Goal: Task Accomplishment & Management: Use online tool/utility

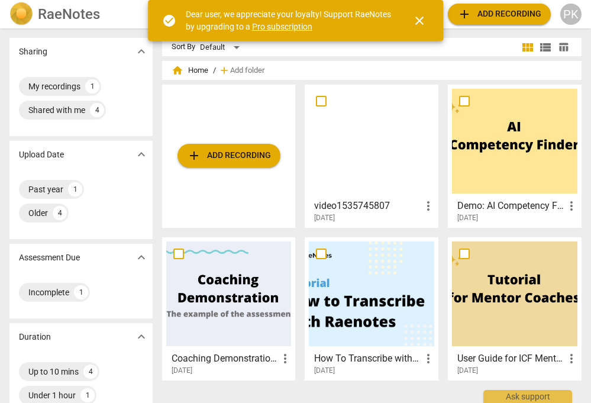
click at [422, 24] on span "close" at bounding box center [419, 21] width 14 height 14
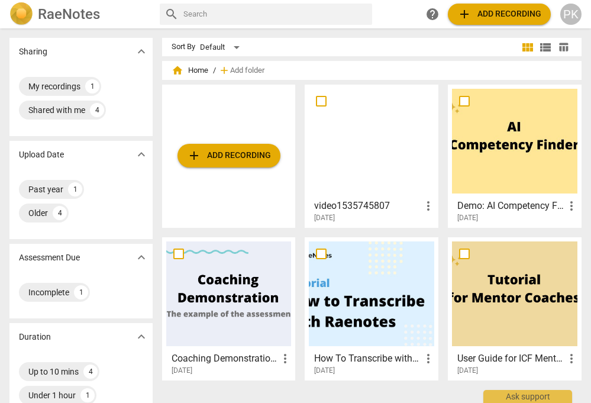
click at [489, 18] on span "add Add recording" at bounding box center [499, 14] width 84 height 14
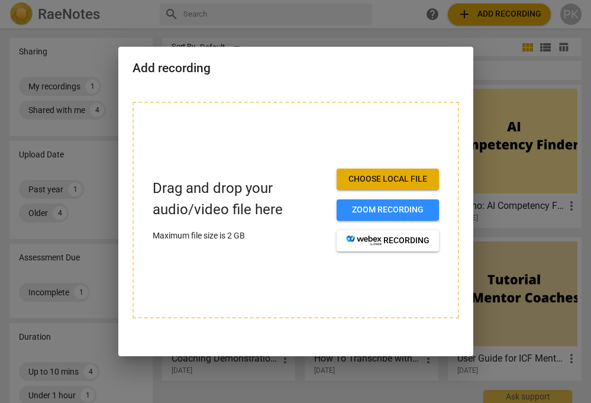
click at [375, 176] on span "Choose local file" at bounding box center [387, 179] width 83 height 12
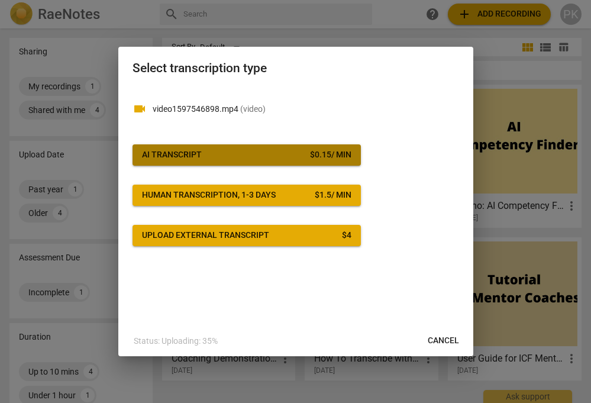
click at [281, 160] on button "AI Transcript $ 0.15 / min" at bounding box center [247, 154] width 228 height 21
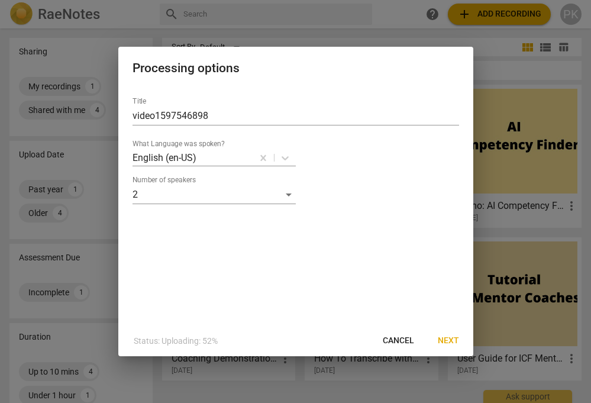
click at [448, 339] on span "Next" at bounding box center [448, 341] width 21 height 12
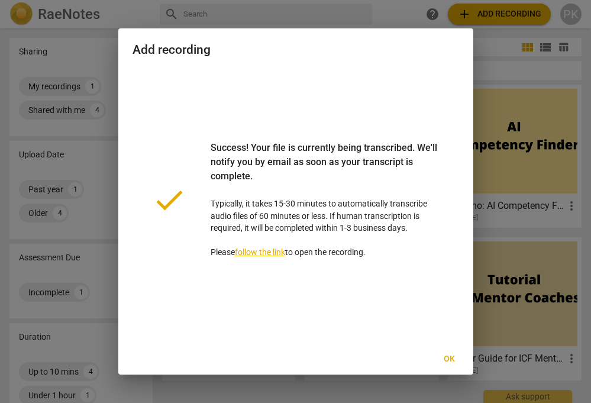
click at [447, 358] on span "Ok" at bounding box center [449, 359] width 19 height 12
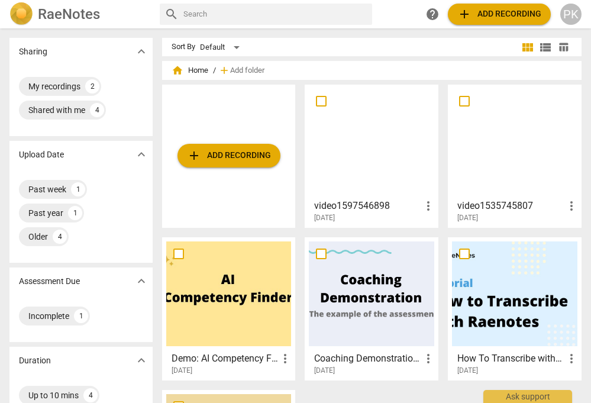
click at [421, 199] on span "more_vert" at bounding box center [428, 206] width 14 height 14
click at [330, 167] on div at bounding box center [295, 201] width 591 height 403
click at [314, 101] on input "checkbox" at bounding box center [321, 101] width 25 height 14
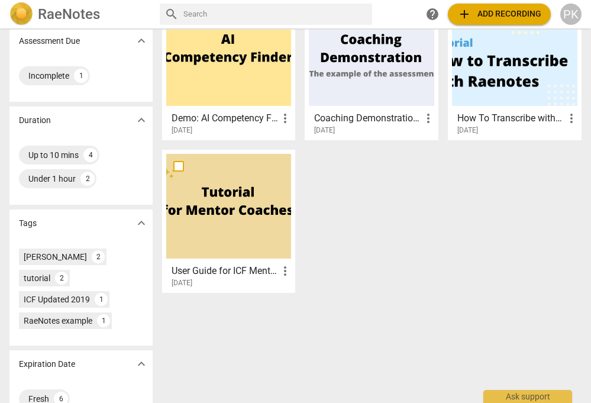
scroll to position [215, 0]
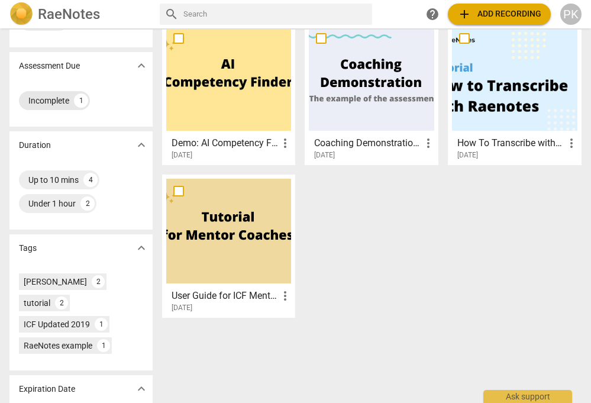
click at [51, 102] on div "Incomplete" at bounding box center [48, 101] width 41 height 12
checkbox input "true"
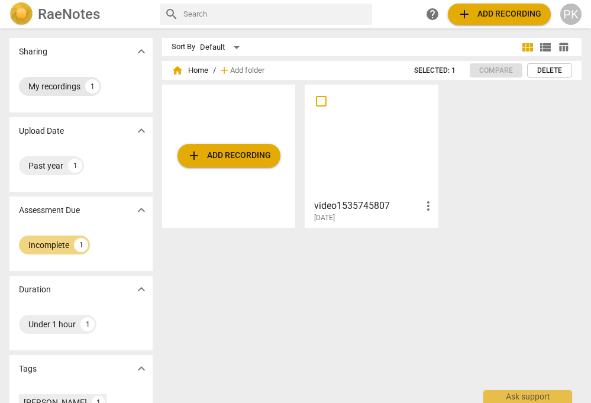
click at [51, 92] on div "My recordings 1" at bounding box center [60, 86] width 82 height 19
click at [51, 89] on div "My recordings" at bounding box center [54, 86] width 52 height 12
click at [51, 165] on div "Past year" at bounding box center [45, 166] width 35 height 12
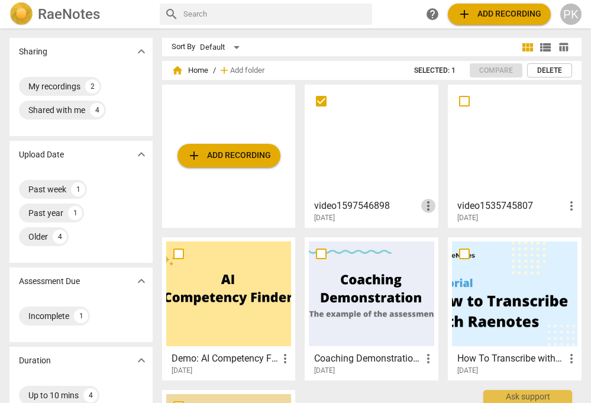
click at [422, 211] on span "more_vert" at bounding box center [428, 206] width 14 height 14
click at [397, 208] on div at bounding box center [295, 201] width 591 height 403
click at [57, 88] on div "My recordings" at bounding box center [54, 86] width 52 height 12
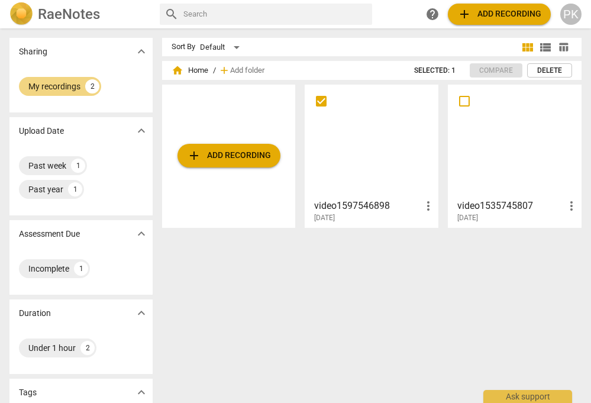
click at [351, 202] on h3 "video1597546898" at bounding box center [367, 206] width 107 height 14
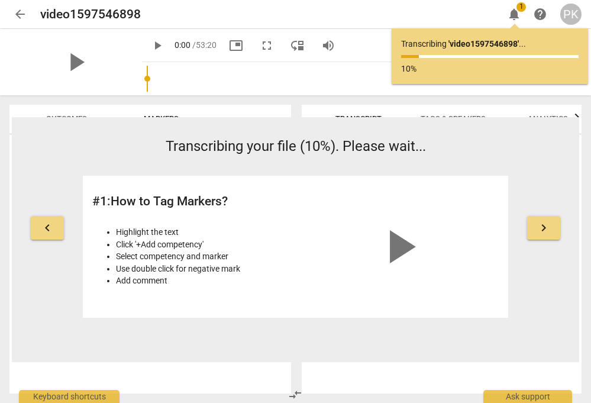
click at [512, 15] on span "notifications" at bounding box center [514, 14] width 14 height 14
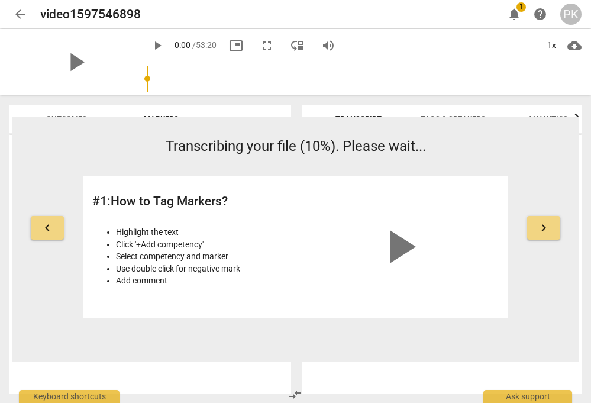
click at [512, 15] on span "notifications" at bounding box center [514, 14] width 14 height 14
